Goal: Transaction & Acquisition: Purchase product/service

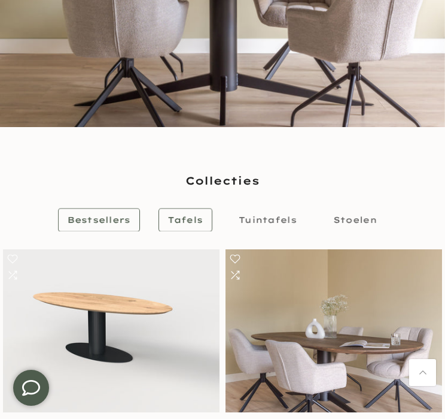
click at [197, 225] on span "Tafels" at bounding box center [185, 220] width 35 height 14
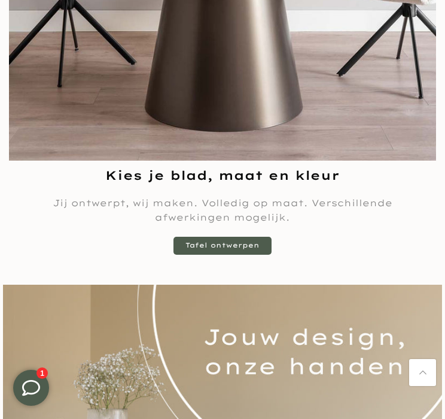
scroll to position [1111, 0]
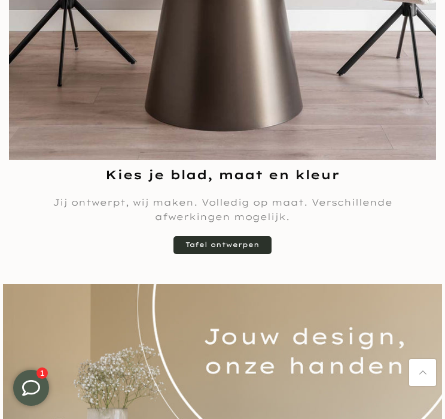
click at [229, 250] on link "Tafel ontwerpen" at bounding box center [223, 245] width 98 height 18
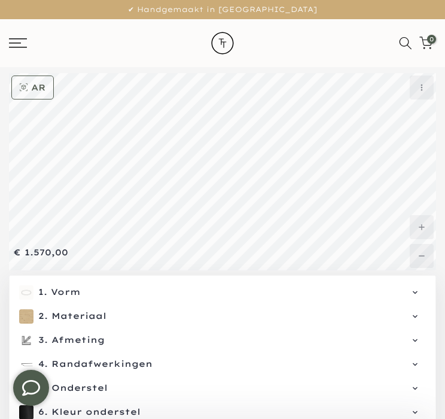
click at [77, 289] on span "Vorm" at bounding box center [233, 292] width 365 height 12
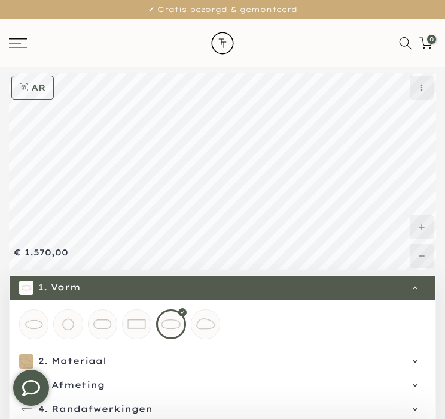
click at [67, 327] on mmq-loader at bounding box center [68, 324] width 28 height 28
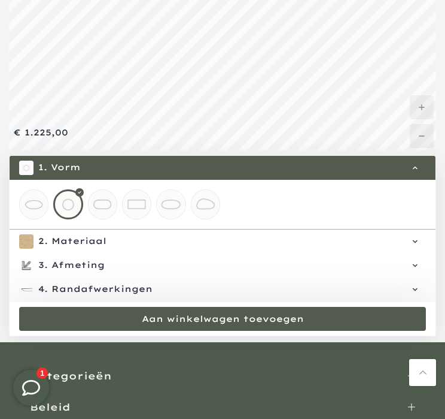
click at [79, 241] on span "Materiaal" at bounding box center [233, 241] width 364 height 12
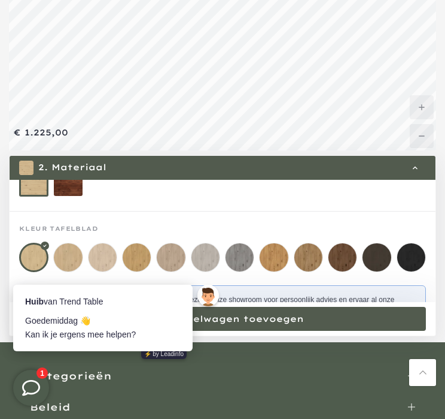
scroll to position [0, 0]
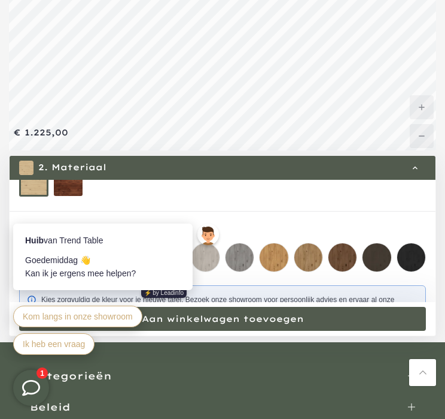
click at [414, 260] on mmq-loader at bounding box center [412, 257] width 28 height 28
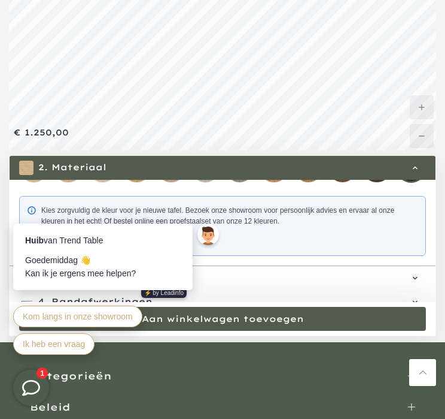
scroll to position [180, 0]
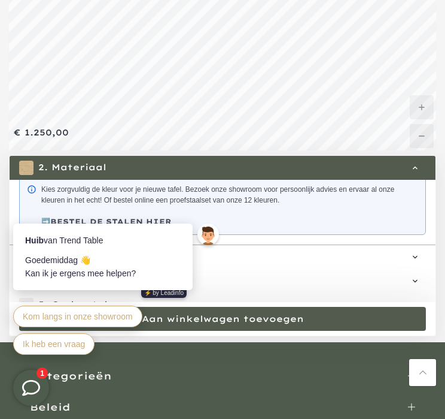
click at [311, 253] on span "Afmeting" at bounding box center [233, 257] width 364 height 12
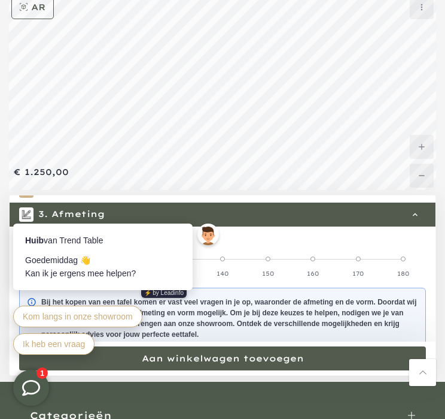
scroll to position [60, 0]
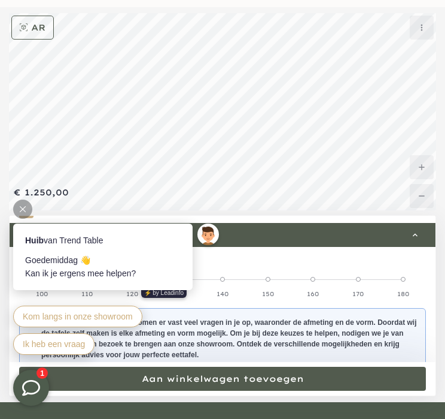
click at [23, 207] on icon at bounding box center [23, 209] width 6 height 6
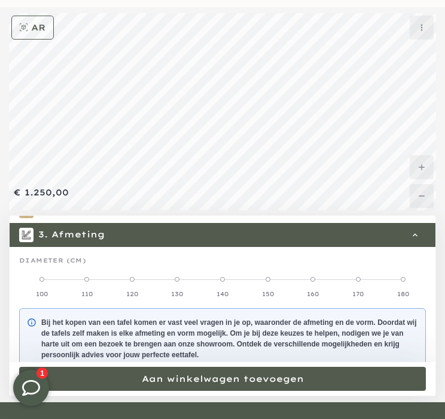
drag, startPoint x: 41, startPoint y: 274, endPoint x: 260, endPoint y: 273, distance: 219.1
click at [260, 274] on mmq-radio-scale at bounding box center [222, 286] width 407 height 24
click at [263, 284] on label "150" at bounding box center [268, 286] width 46 height 24
click at [314, 278] on label "160" at bounding box center [313, 286] width 46 height 24
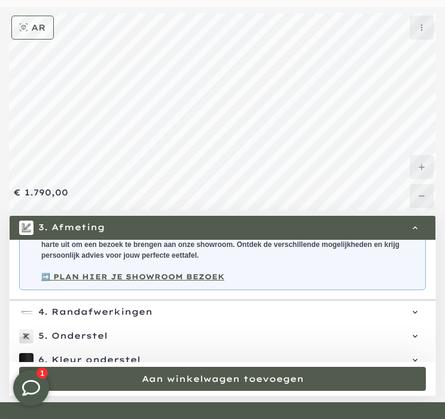
scroll to position [154, 0]
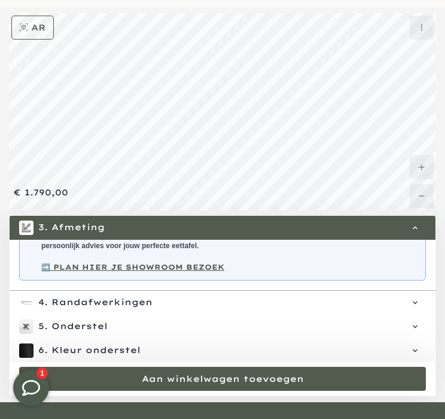
click at [132, 301] on span "Randafwerkingen" at bounding box center [233, 302] width 364 height 12
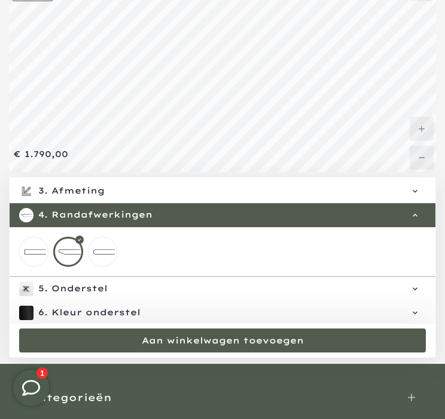
scroll to position [120, 0]
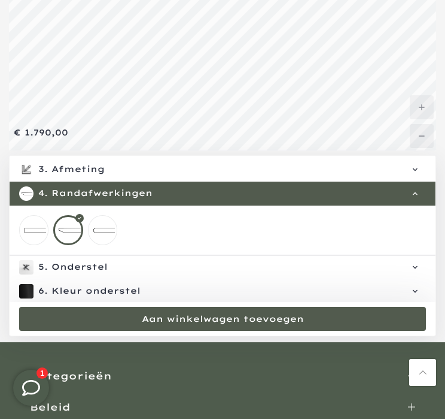
click at [72, 264] on span "Onderstel" at bounding box center [233, 267] width 364 height 12
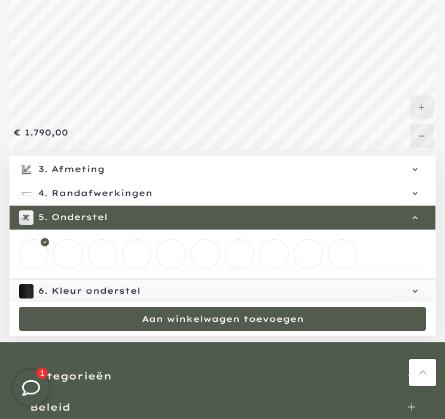
scroll to position [51, 0]
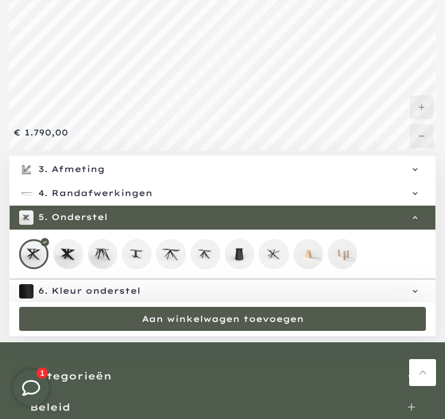
click at [264, 254] on mmq-loader at bounding box center [274, 253] width 28 height 28
click at [38, 254] on mmq-loader at bounding box center [34, 253] width 28 height 28
click at [239, 253] on mmq-loader at bounding box center [240, 253] width 28 height 28
click at [34, 251] on mmq-loader at bounding box center [34, 253] width 28 height 28
click at [93, 288] on span "Kleur onderstel" at bounding box center [233, 291] width 364 height 12
